Goal: Task Accomplishment & Management: Complete application form

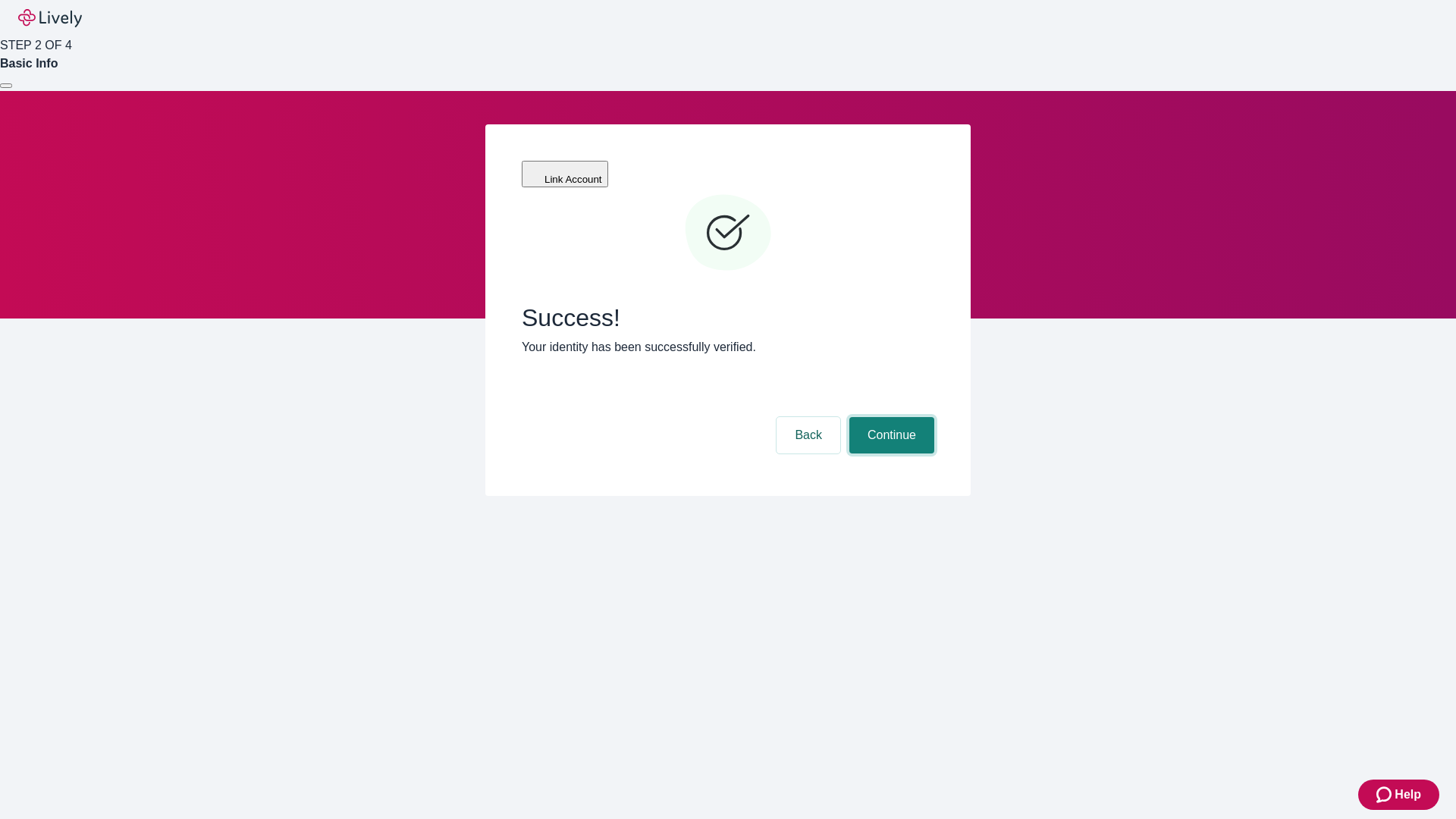
click at [890, 417] on button "Continue" at bounding box center [892, 435] width 84 height 36
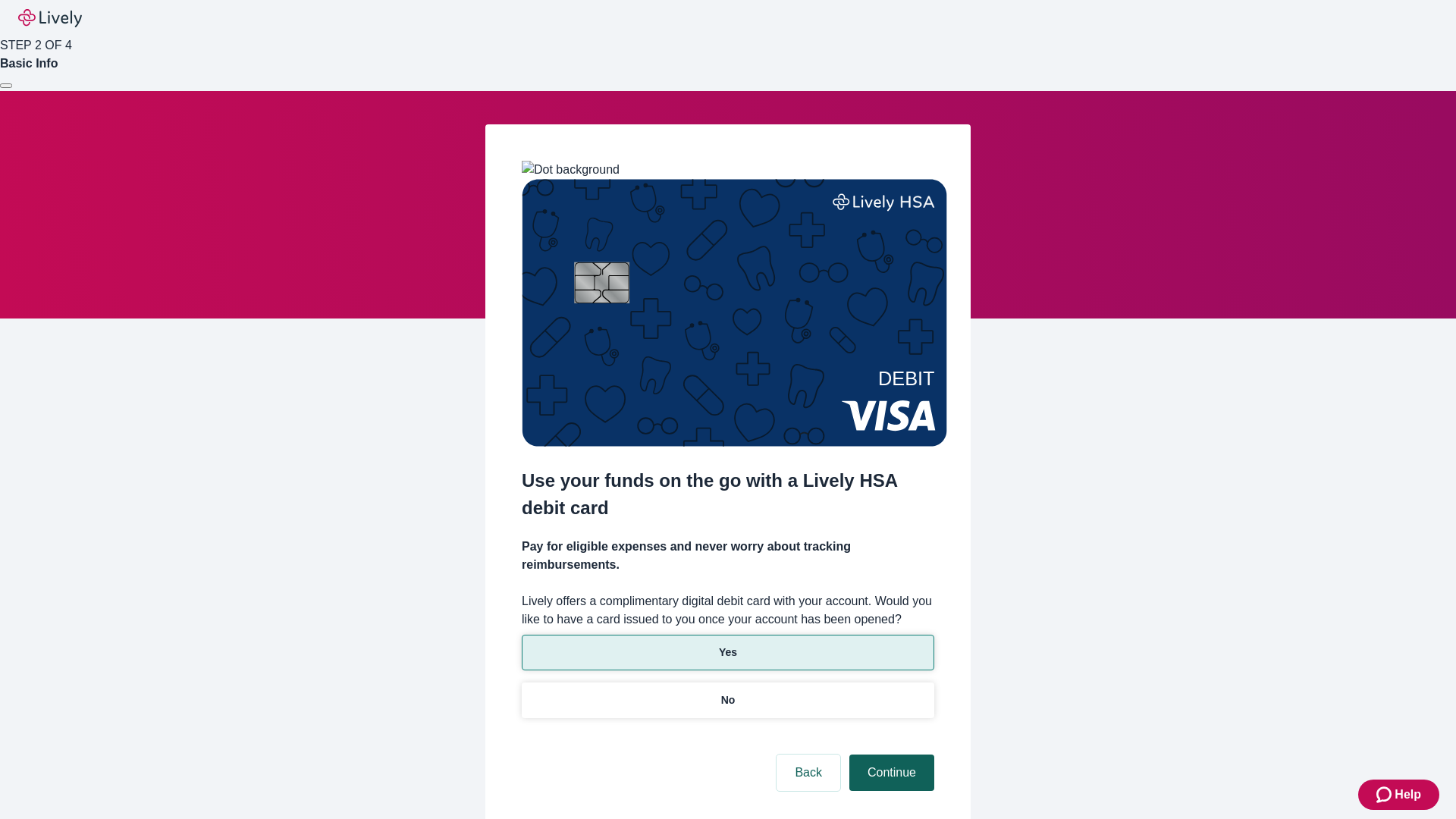
click at [727, 692] on p "No" at bounding box center [728, 700] width 14 height 16
click at [890, 755] on button "Continue" at bounding box center [892, 773] width 84 height 36
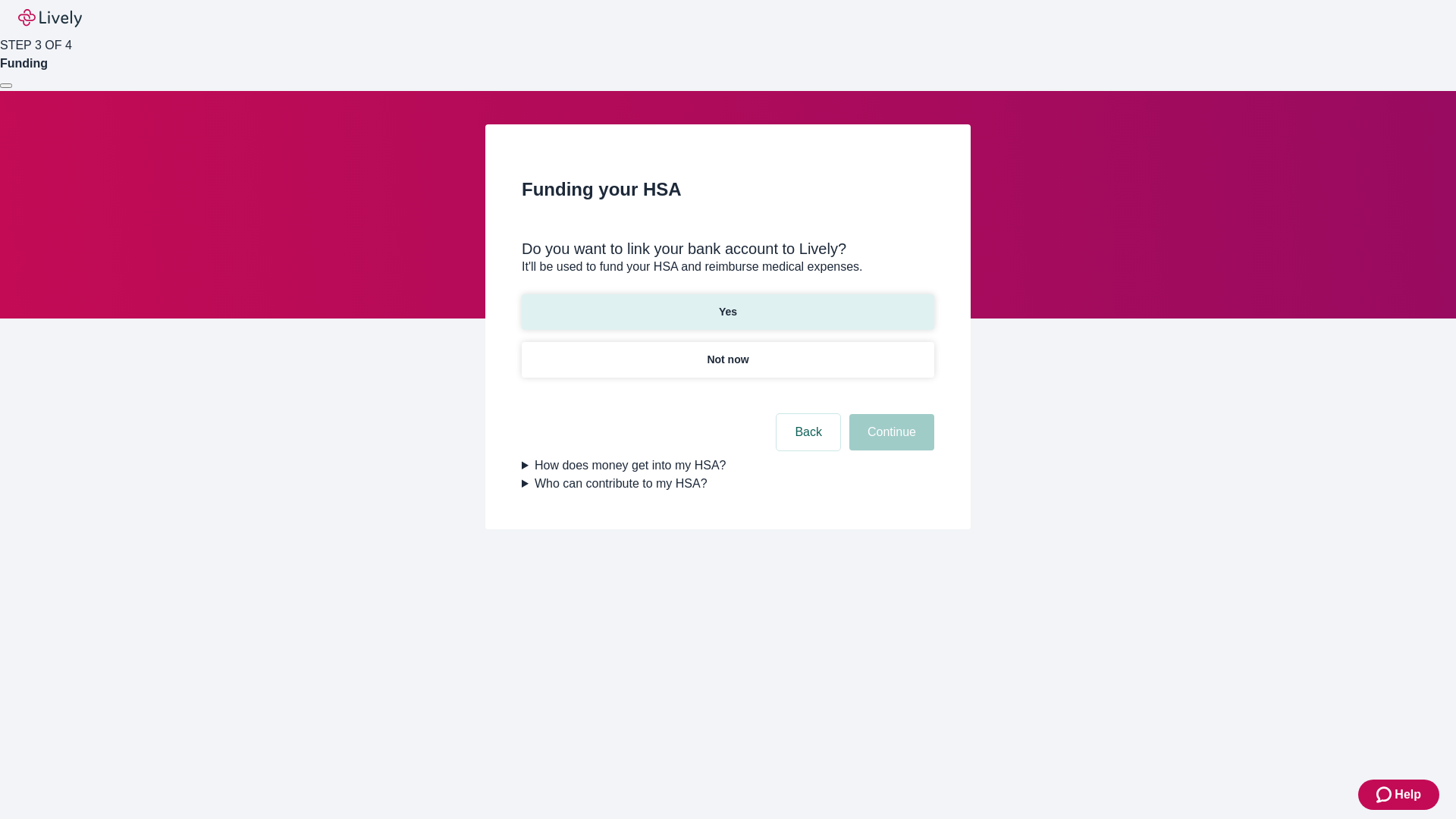
click at [727, 304] on p "Yes" at bounding box center [728, 312] width 18 height 16
click at [890, 414] on button "Continue" at bounding box center [892, 432] width 84 height 36
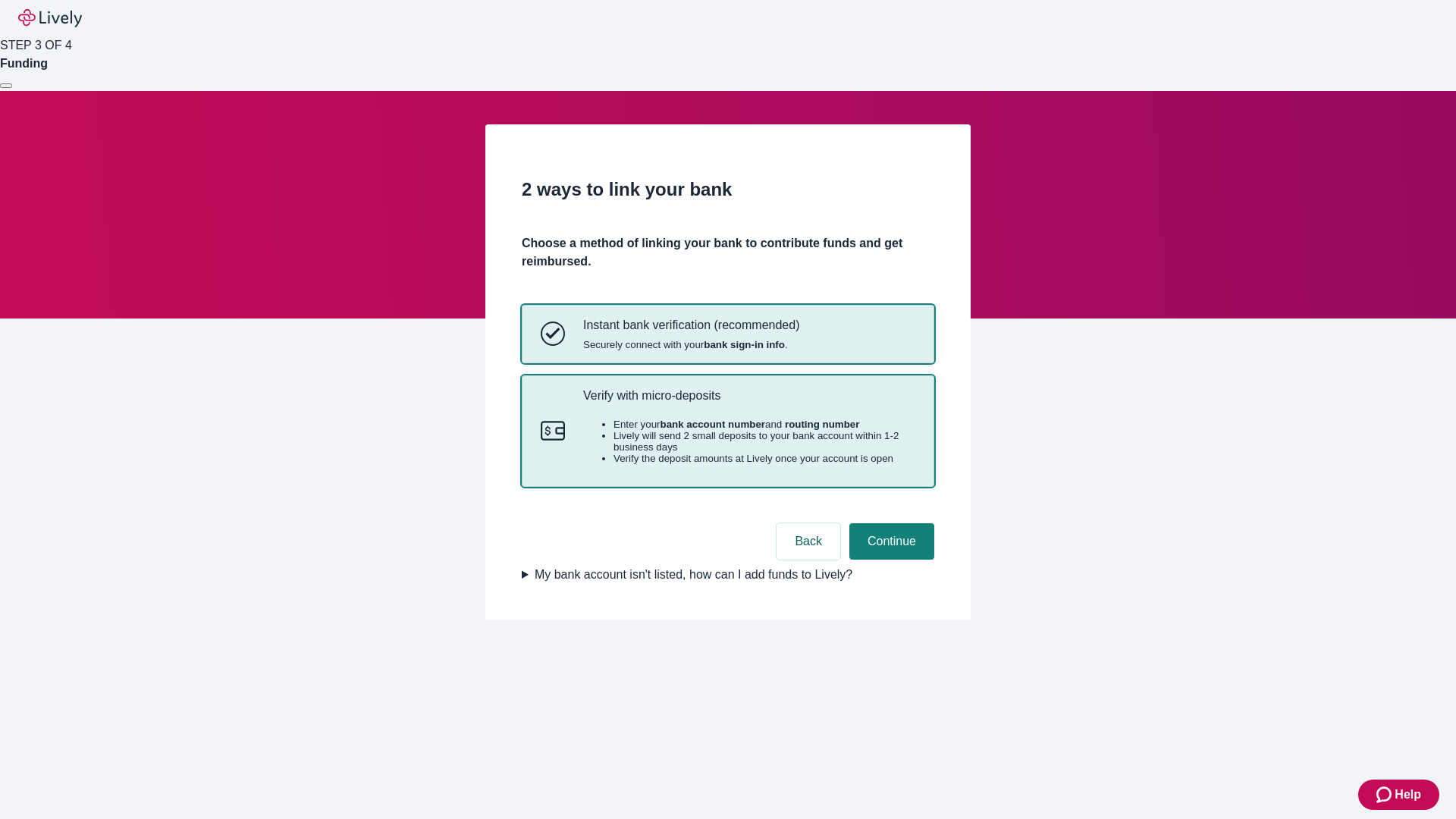
click at [749, 402] on p "Verify with micro-deposits" at bounding box center [749, 395] width 332 height 14
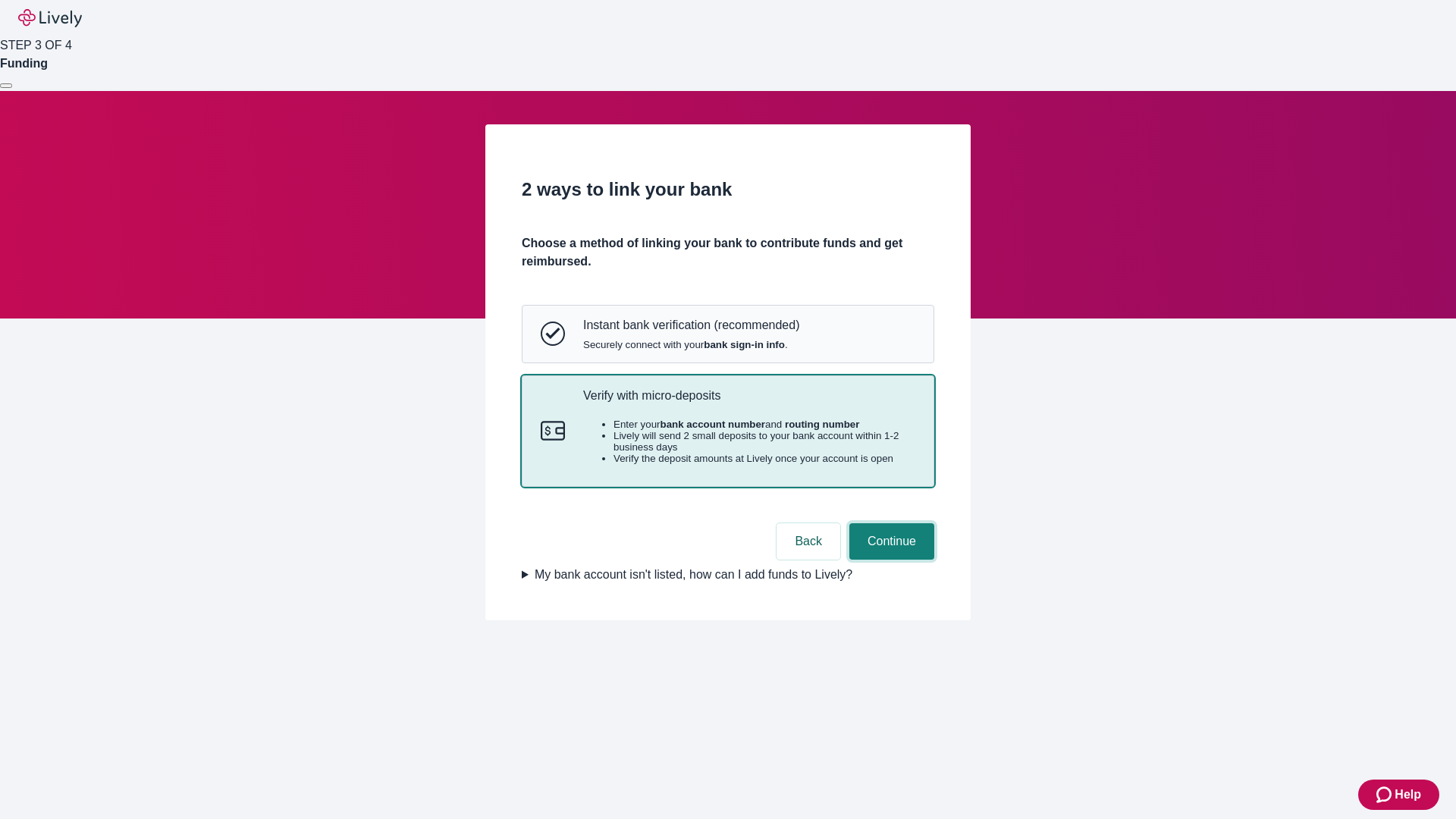
click at [890, 560] on button "Continue" at bounding box center [892, 542] width 84 height 36
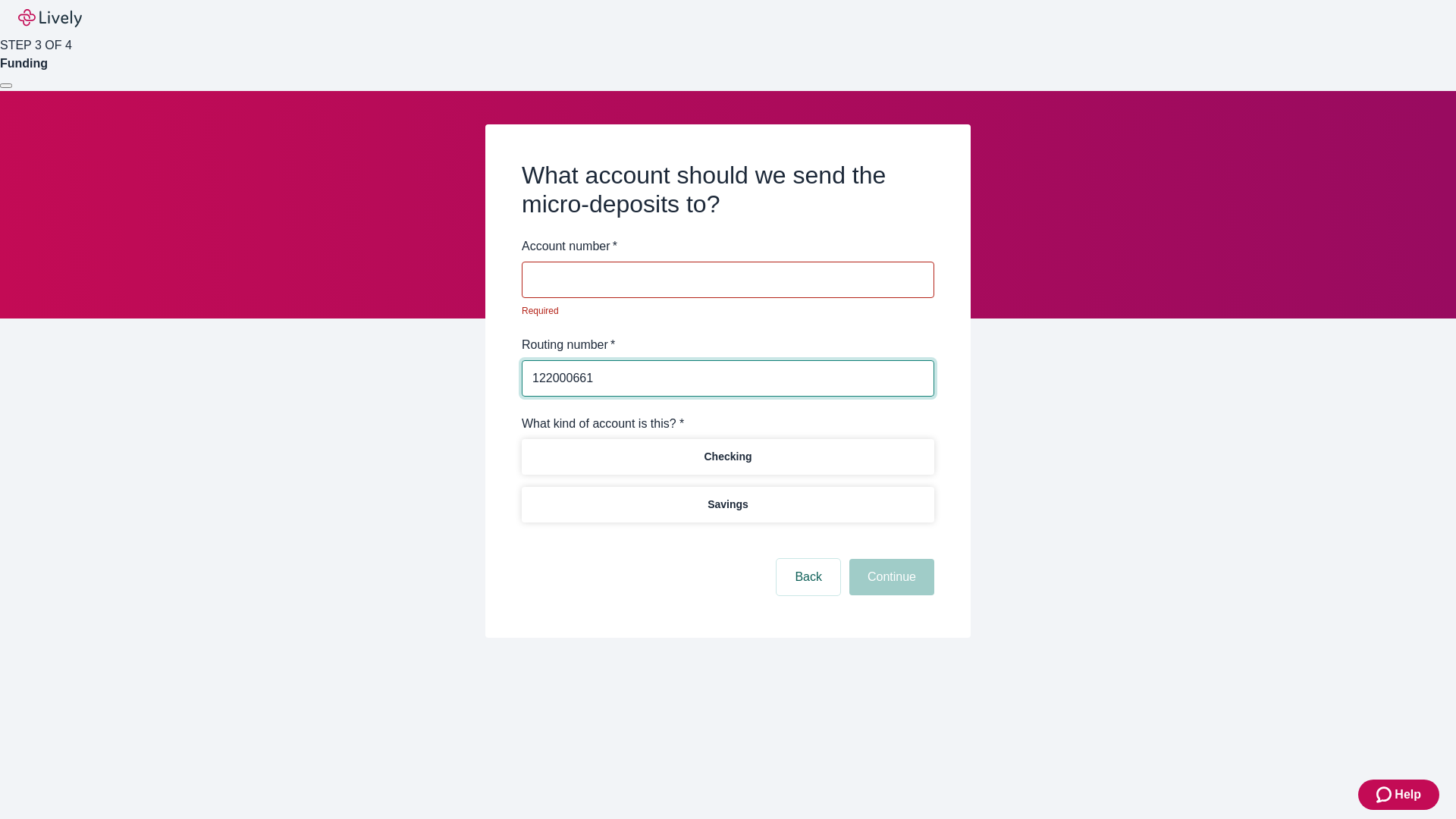
type input "122000661"
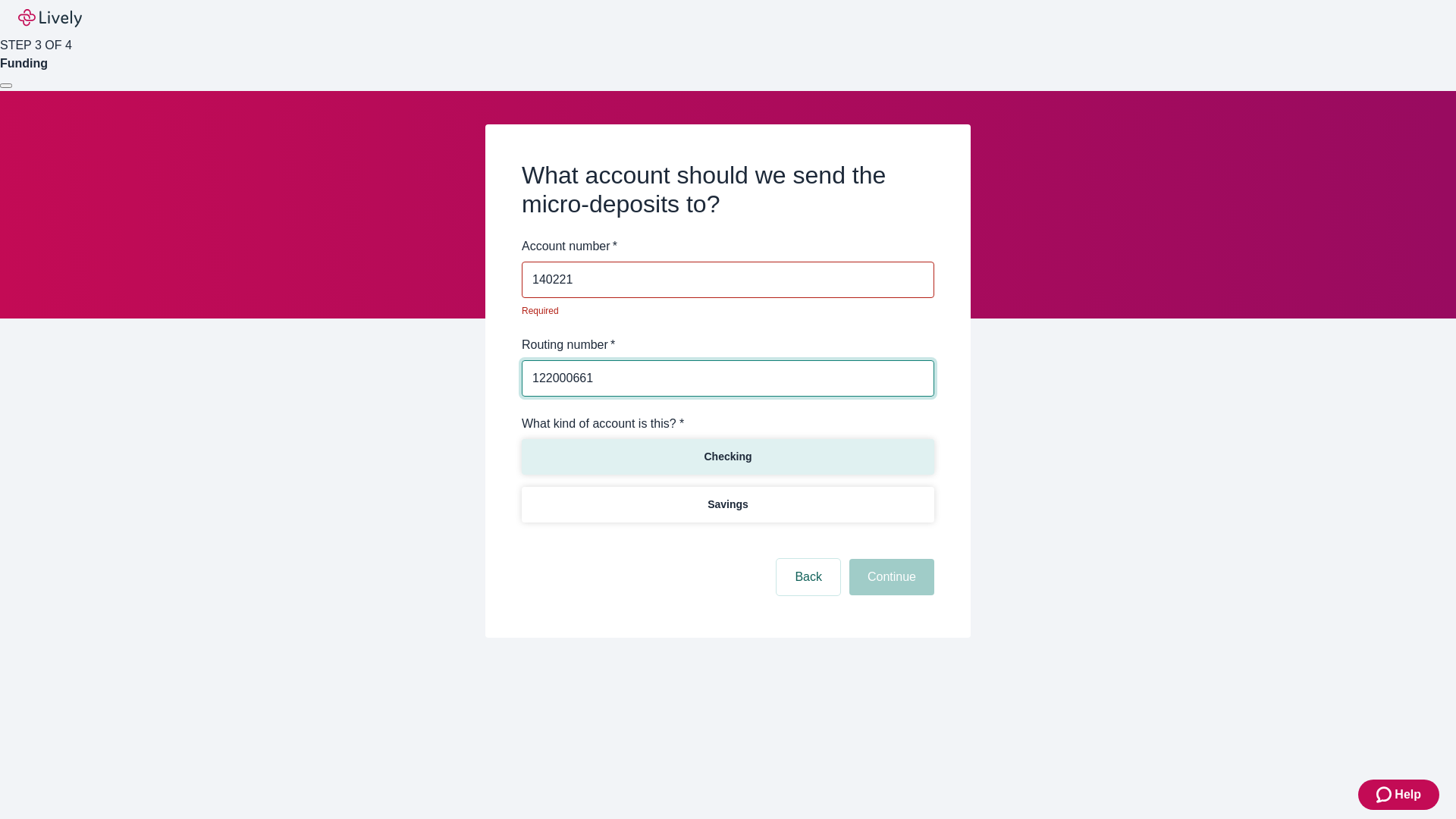
type input "140221"
click at [727, 449] on p "Checking" at bounding box center [728, 457] width 48 height 16
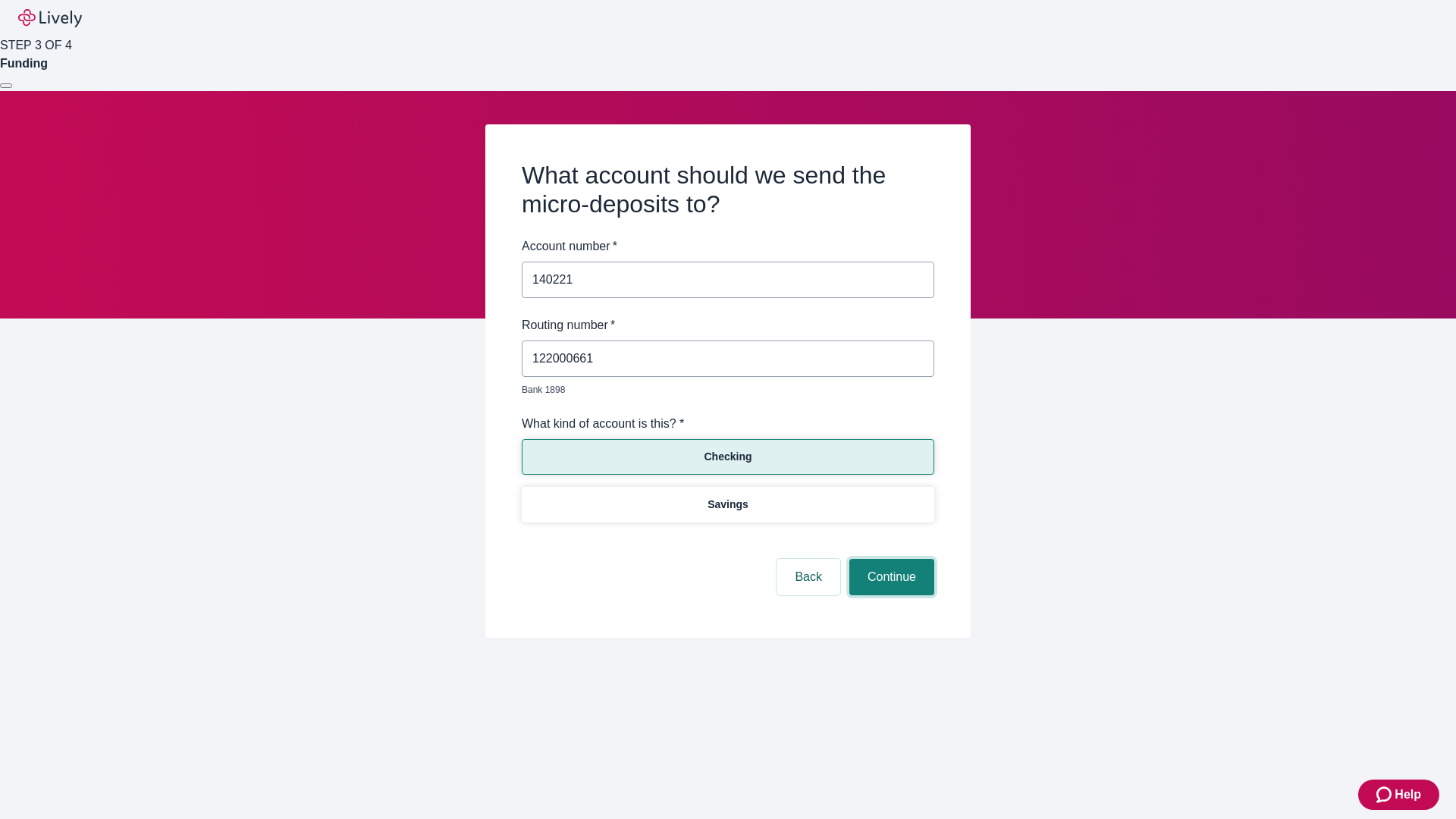
click at [890, 560] on button "Continue" at bounding box center [892, 577] width 84 height 36
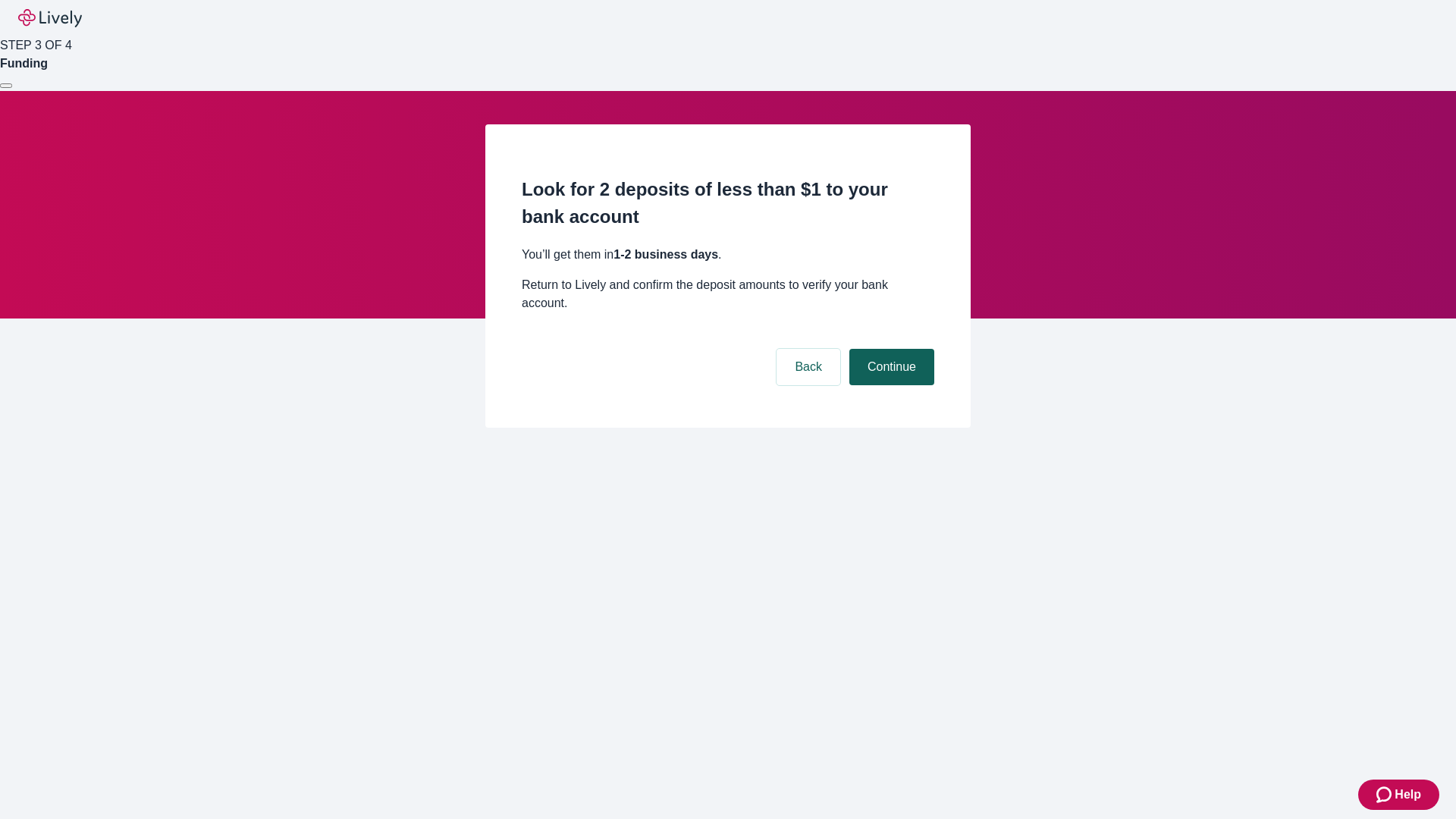
click at [890, 349] on button "Continue" at bounding box center [892, 367] width 84 height 36
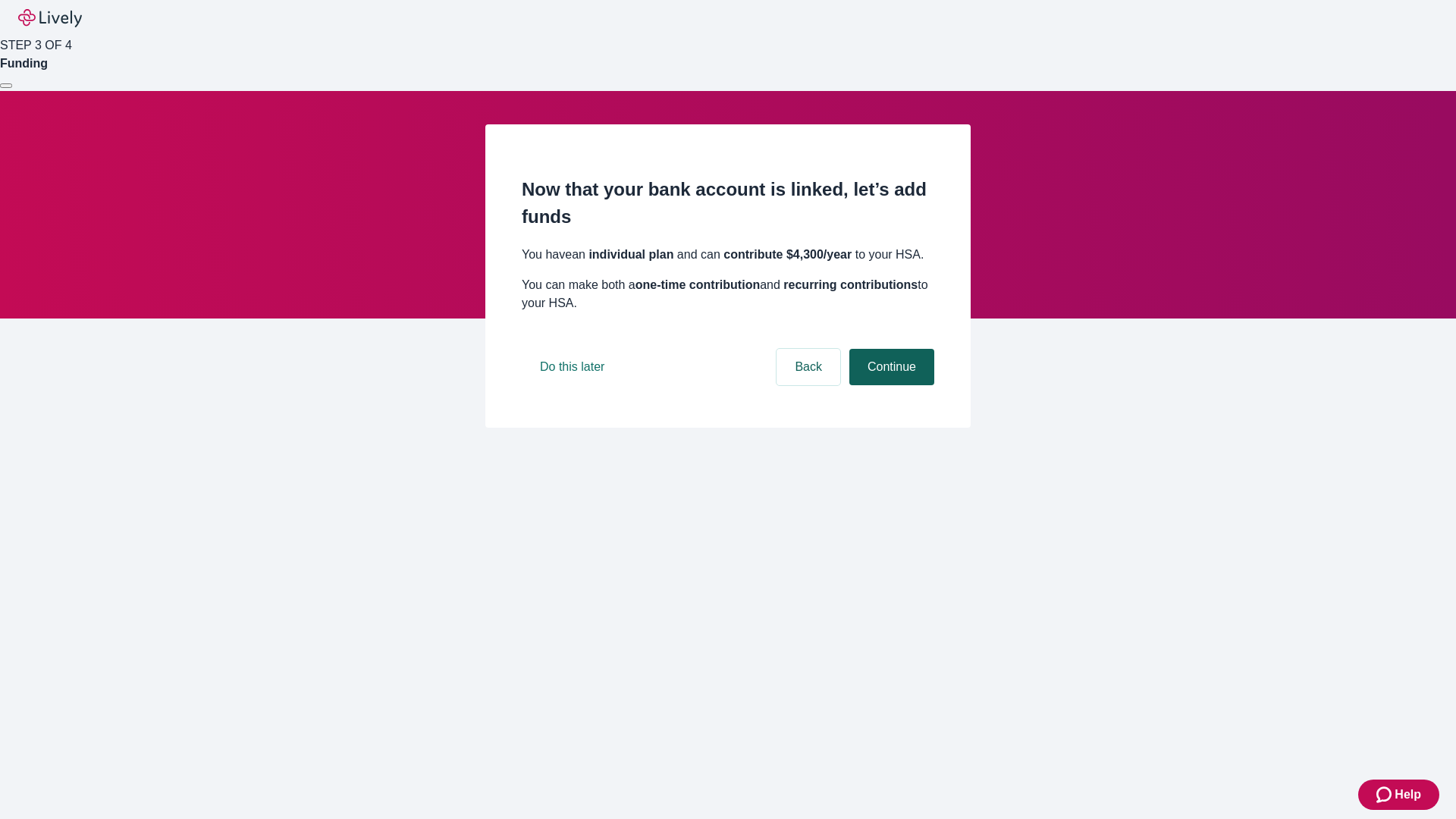
click at [890, 385] on button "Continue" at bounding box center [892, 367] width 84 height 36
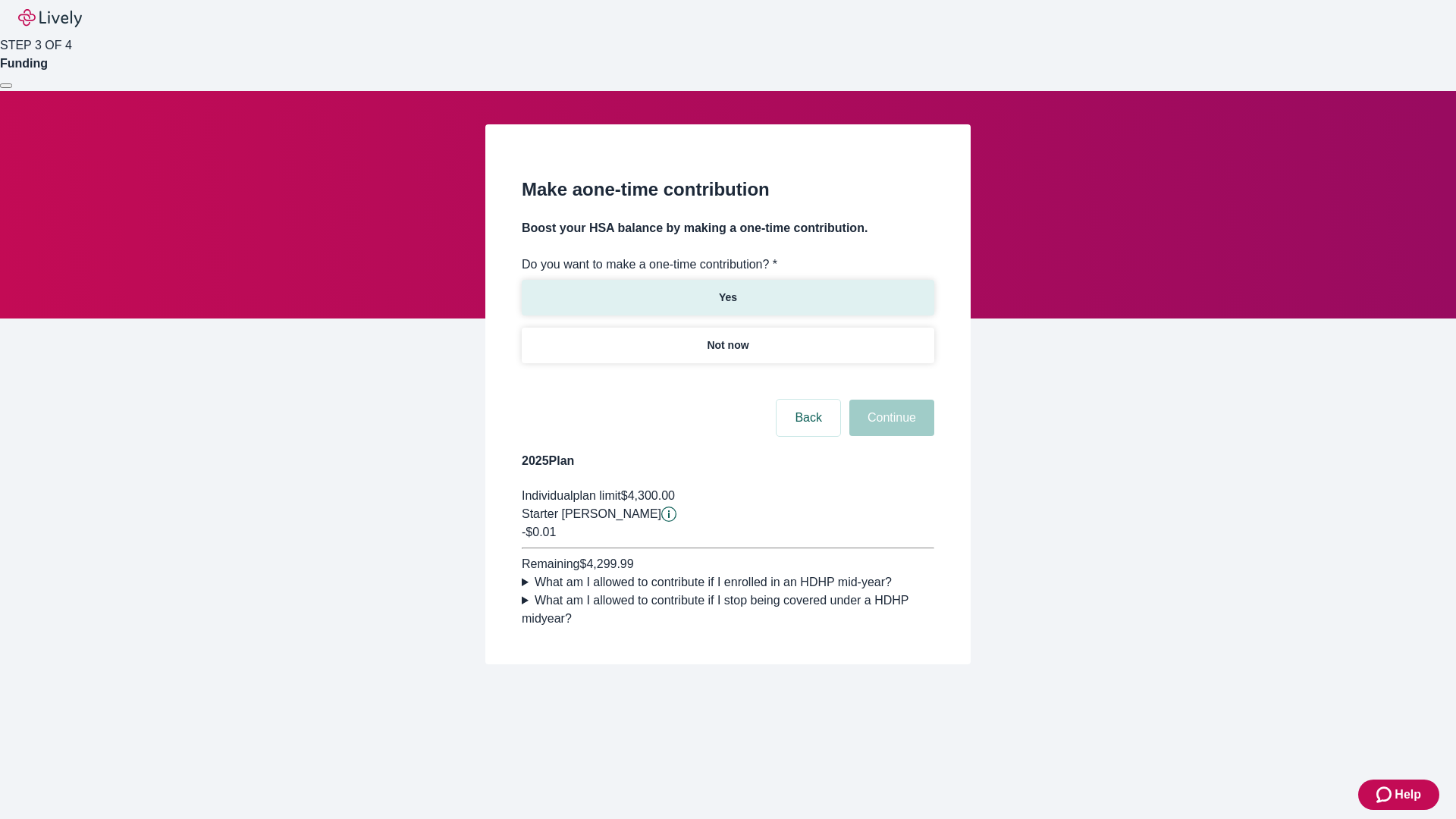
click at [727, 290] on p "Yes" at bounding box center [728, 298] width 18 height 16
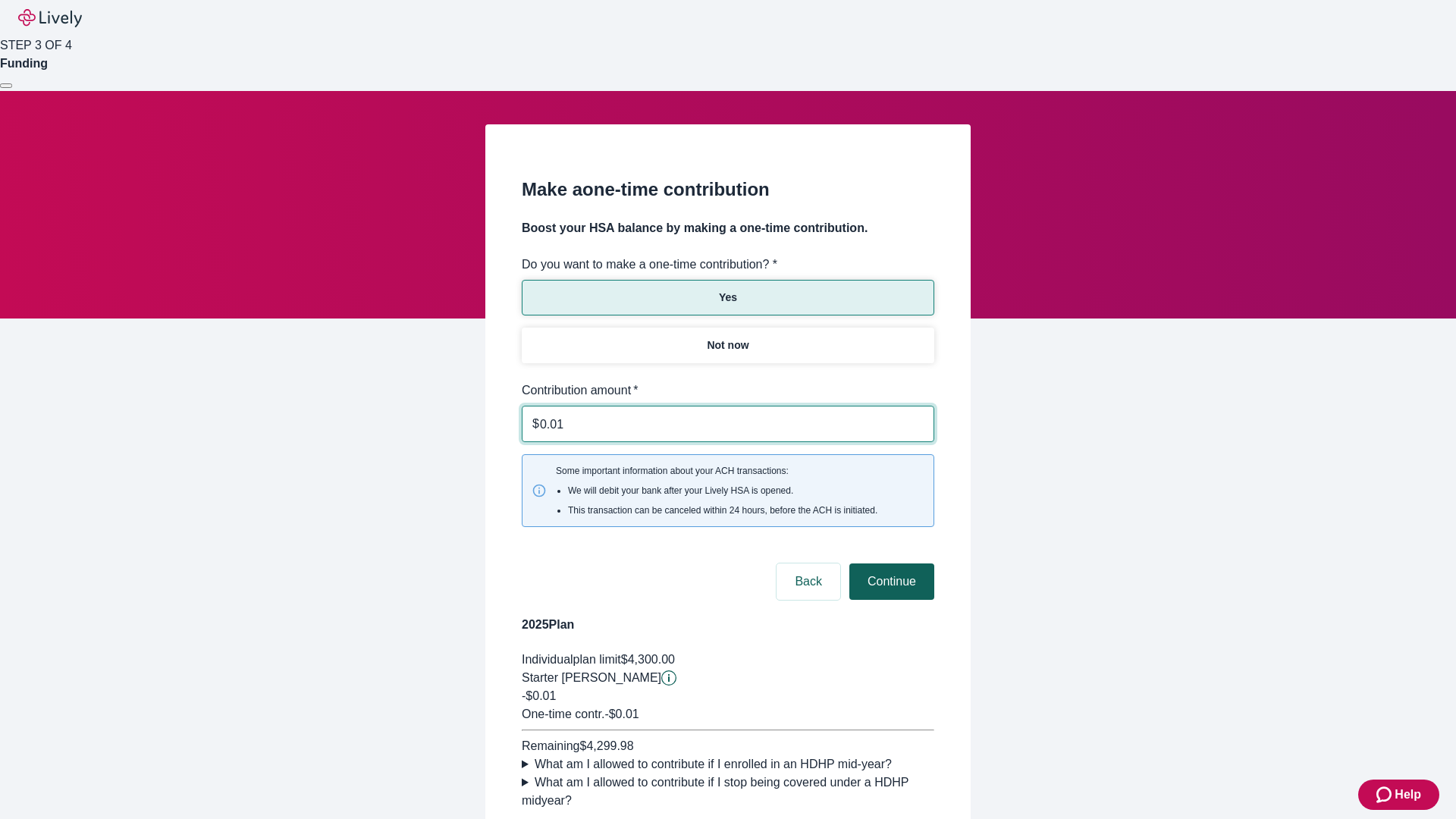
type input "0.01"
click at [890, 564] on button "Continue" at bounding box center [892, 582] width 84 height 36
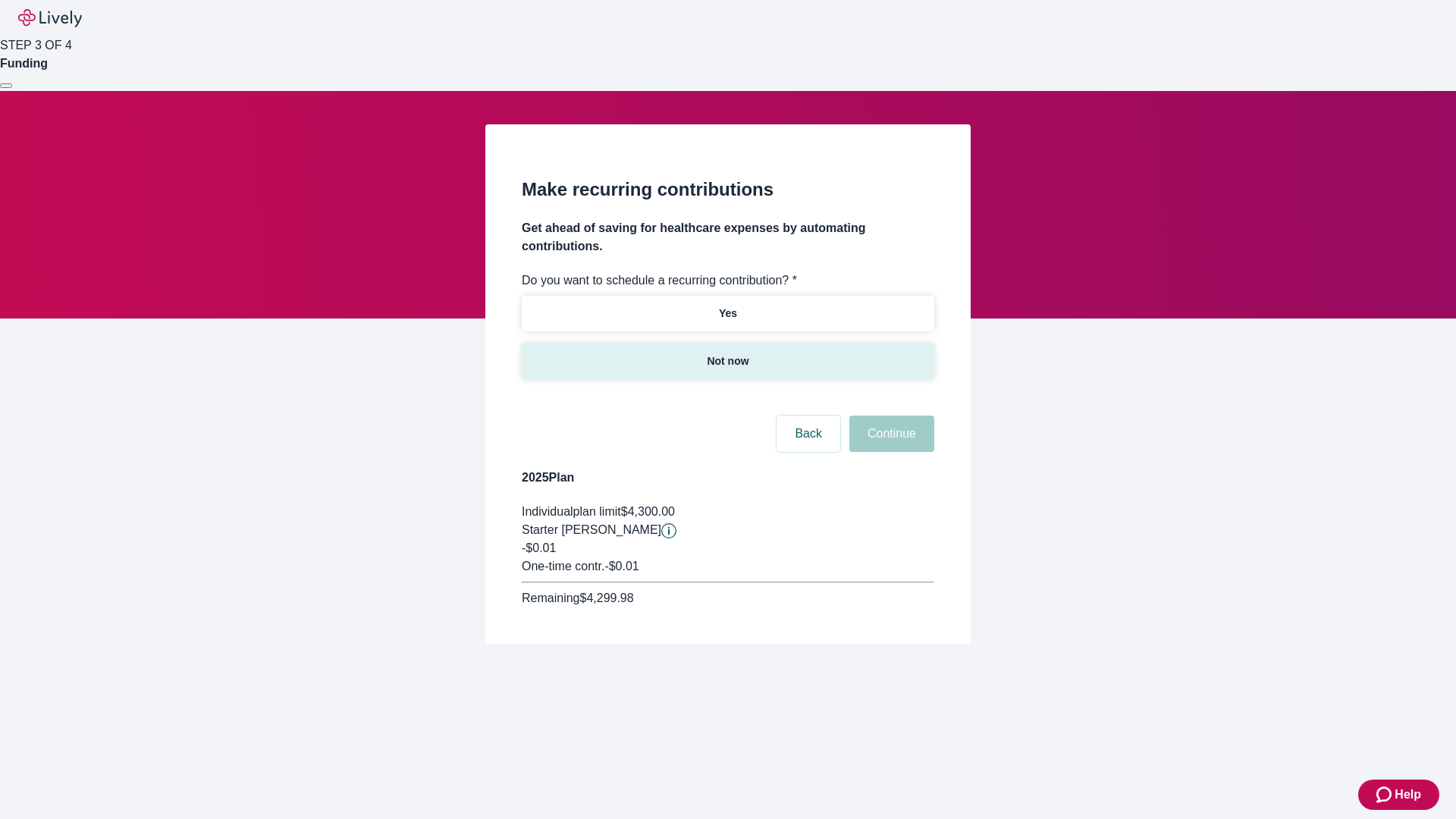
click at [727, 353] on p "Not now" at bounding box center [727, 361] width 41 height 16
click at [890, 416] on button "Continue" at bounding box center [892, 434] width 84 height 36
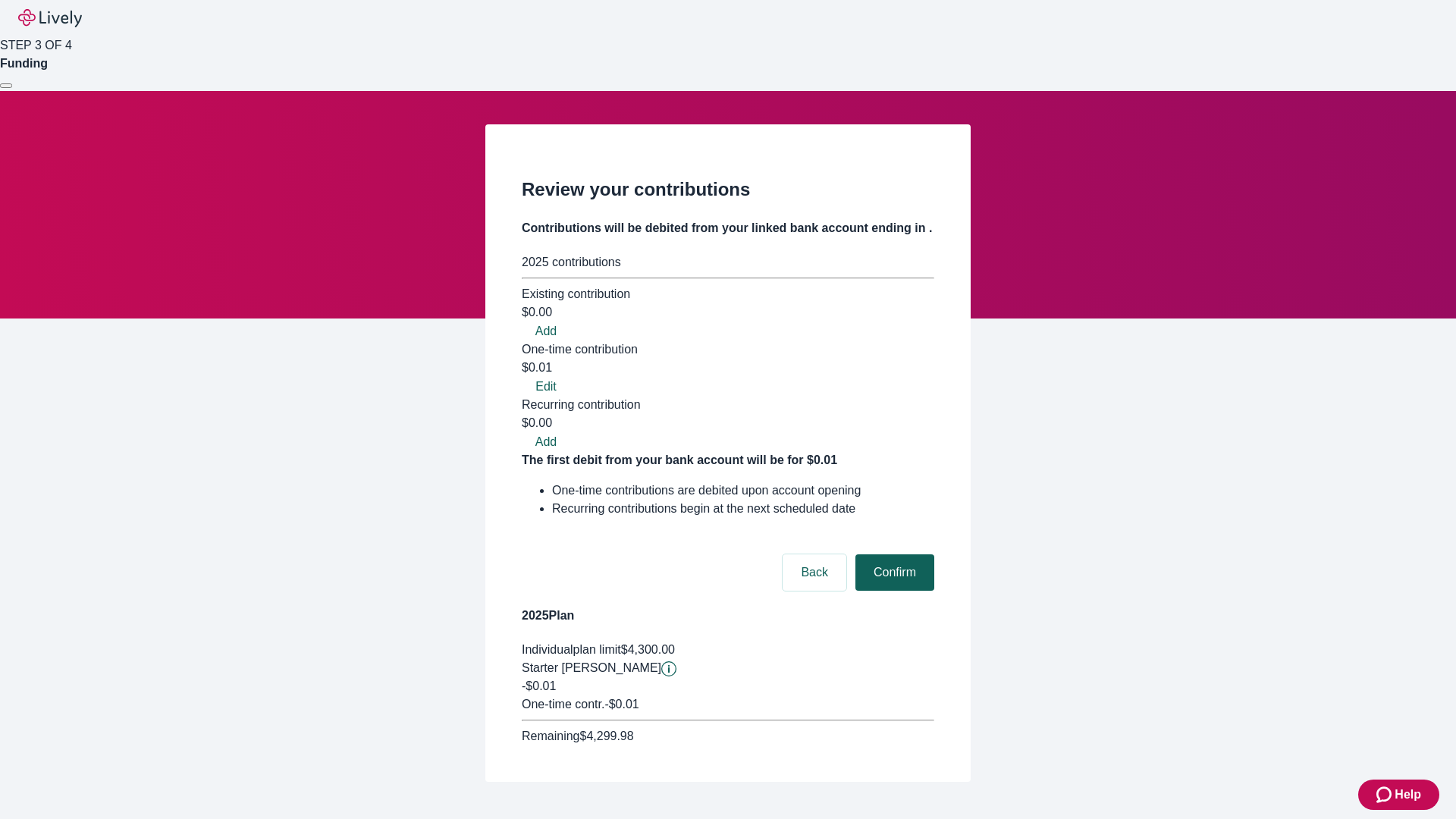
click at [893, 554] on button "Confirm" at bounding box center [895, 572] width 79 height 36
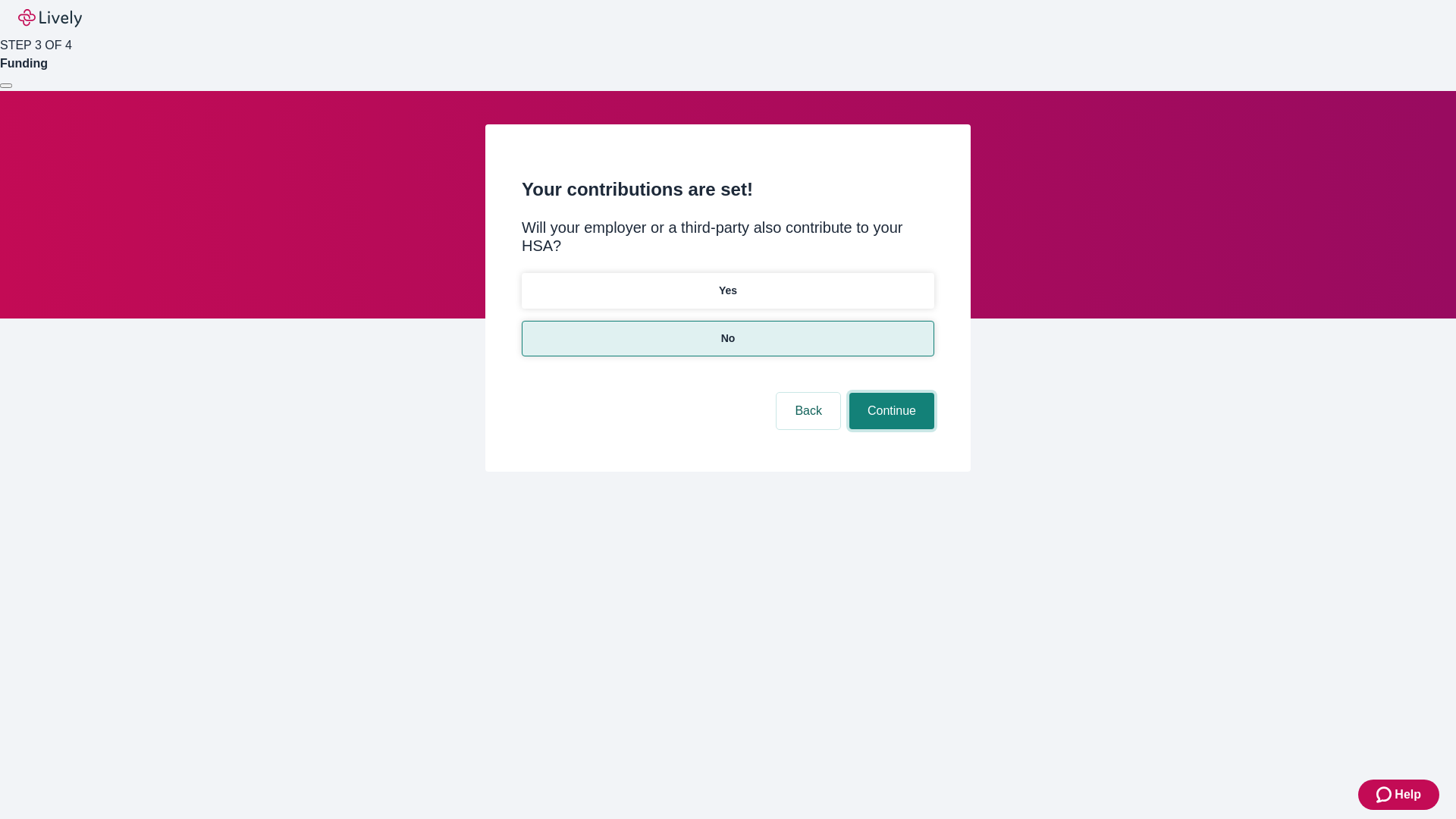
click at [890, 393] on button "Continue" at bounding box center [892, 411] width 84 height 36
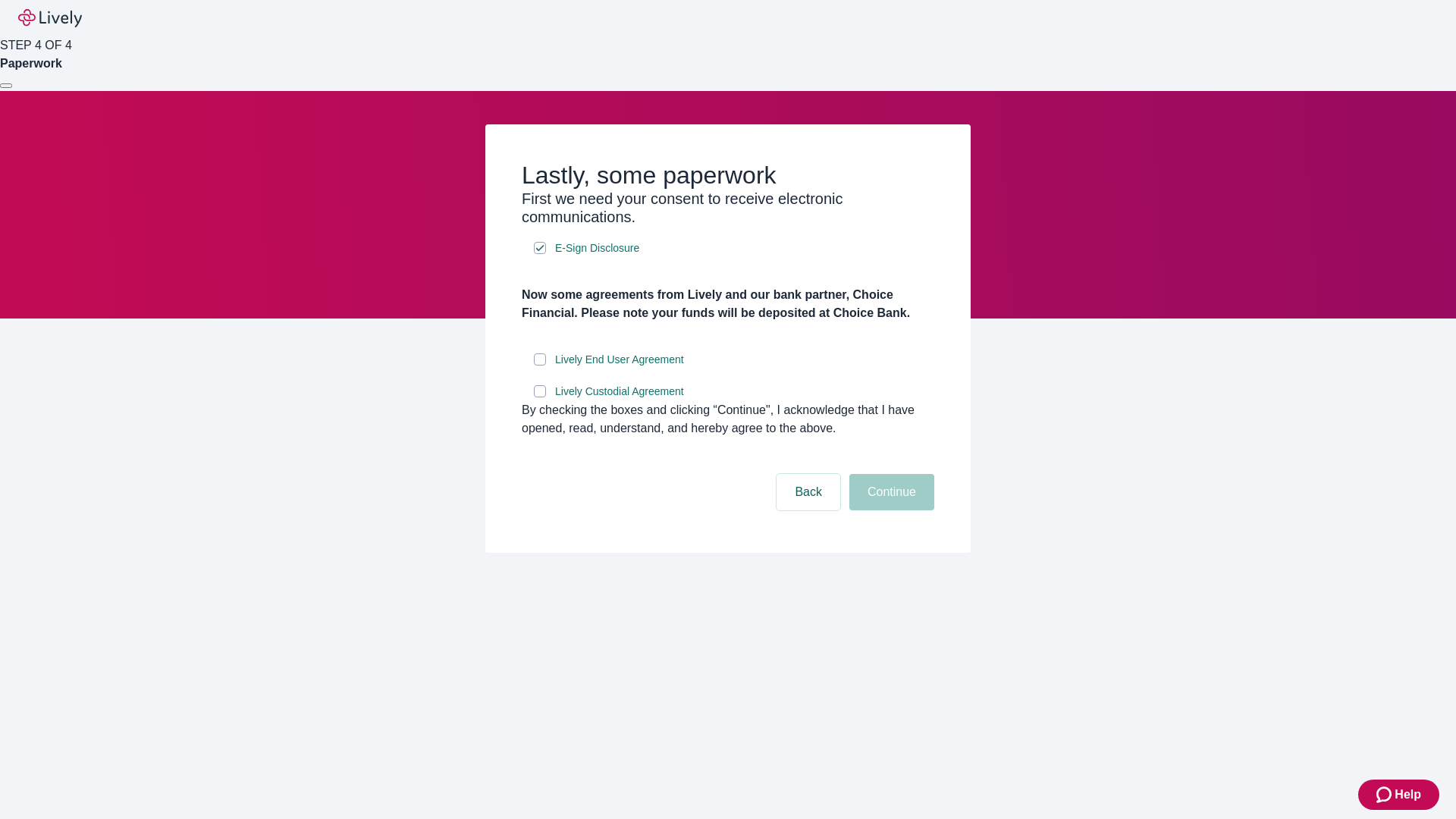
click at [539, 366] on input "Lively End User Agreement" at bounding box center [539, 359] width 12 height 12
checkbox input "true"
click at [539, 397] on input "Lively Custodial Agreement" at bounding box center [539, 391] width 12 height 12
checkbox input "true"
click at [890, 511] on button "Continue" at bounding box center [892, 493] width 84 height 36
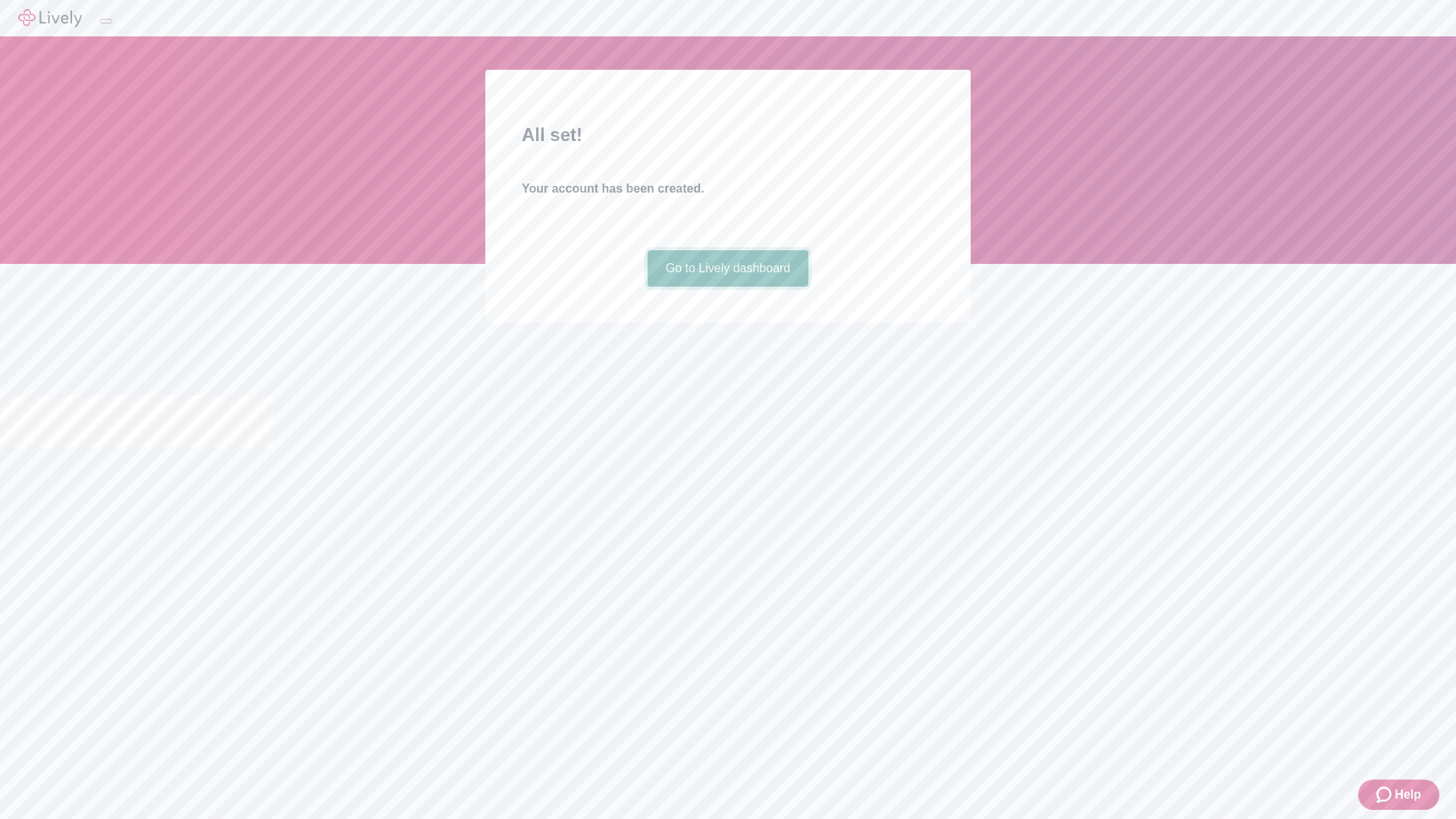
click at [727, 287] on link "Go to Lively dashboard" at bounding box center [728, 269] width 161 height 36
